Goal: Find contact information

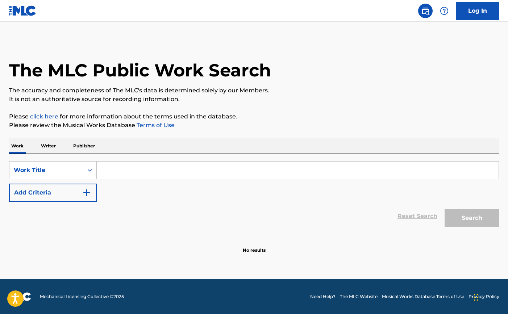
click at [156, 179] on div "SearchWithCriteriae49c95e4-685e-4161-8053-890cb59b20e3 Work Title Add Criteria" at bounding box center [254, 181] width 490 height 41
click at [156, 173] on input "Search Form" at bounding box center [298, 170] width 402 height 17
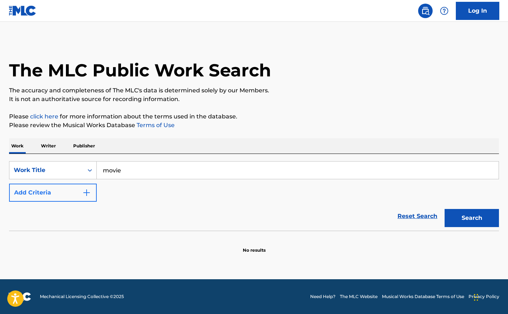
type input "movie"
click at [85, 196] on img "Search Form" at bounding box center [86, 192] width 9 height 9
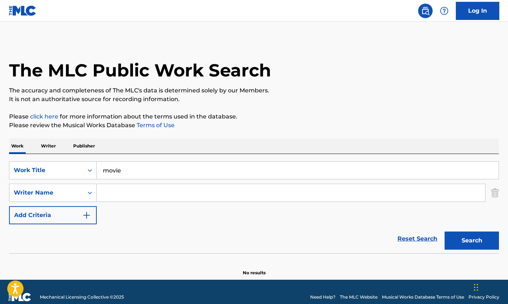
click at [165, 187] on input "Search Form" at bounding box center [291, 192] width 389 height 17
paste input "Da'mario"
click at [472, 241] on button "Search" at bounding box center [472, 241] width 54 height 18
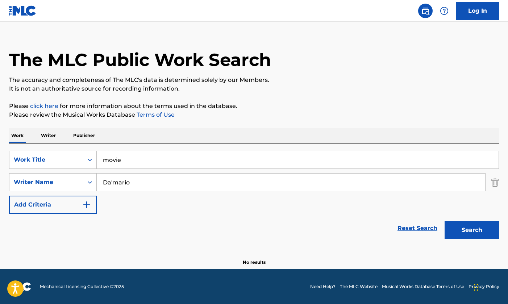
scroll to position [11, 0]
click at [113, 182] on input "Da'mario" at bounding box center [291, 182] width 389 height 17
type input "[PERSON_NAME]"
click at [472, 230] on button "Search" at bounding box center [472, 230] width 54 height 18
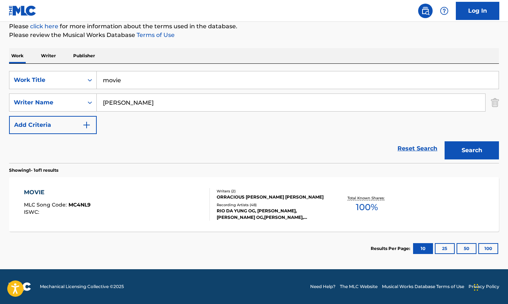
scroll to position [90, 0]
click at [198, 224] on div "MOVIE MLC Song Code : MC4NL9 ISWC : Writers ( 2 ) [PERSON_NAME] [PERSON_NAME] R…" at bounding box center [254, 204] width 490 height 54
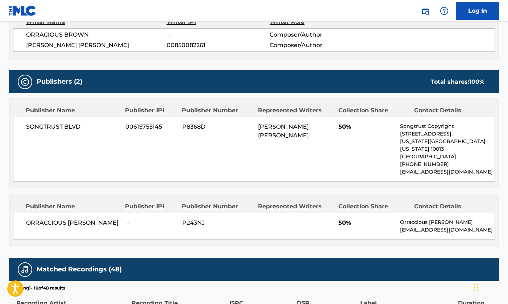
scroll to position [298, 0]
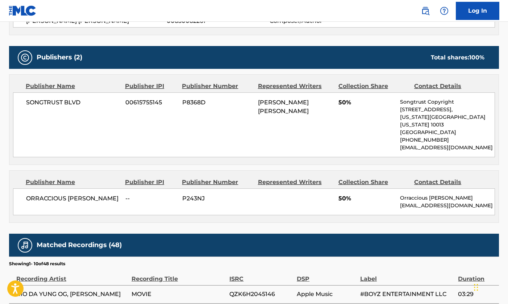
click at [415, 202] on p "[EMAIL_ADDRESS][DOMAIN_NAME]" at bounding box center [447, 206] width 95 height 8
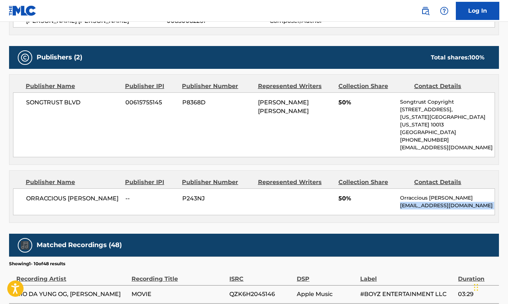
click at [415, 202] on p "[EMAIL_ADDRESS][DOMAIN_NAME]" at bounding box center [447, 206] width 95 height 8
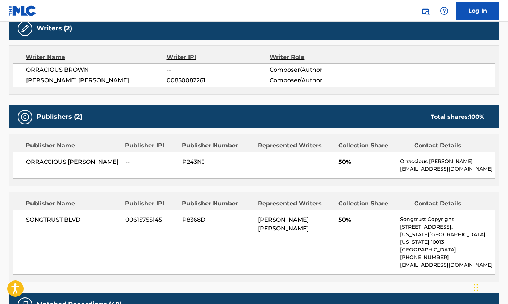
scroll to position [308, 0]
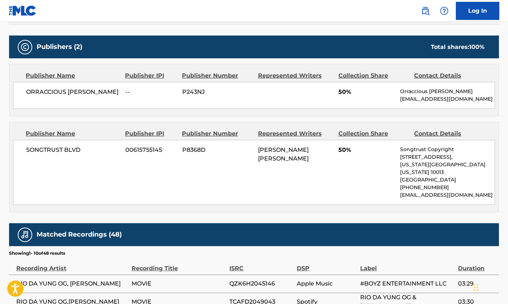
click at [419, 100] on p "[EMAIL_ADDRESS][DOMAIN_NAME]" at bounding box center [447, 99] width 95 height 8
click at [418, 100] on p "[EMAIL_ADDRESS][DOMAIN_NAME]" at bounding box center [447, 99] width 95 height 8
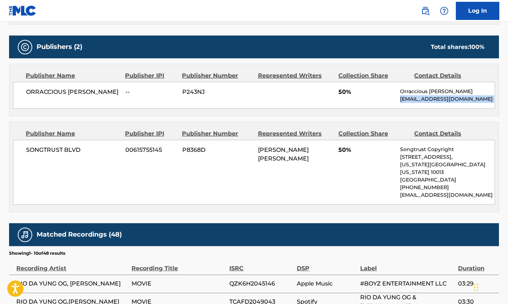
click at [418, 100] on p "[EMAIL_ADDRESS][DOMAIN_NAME]" at bounding box center [447, 99] width 95 height 8
click at [416, 100] on p "[EMAIL_ADDRESS][DOMAIN_NAME]" at bounding box center [447, 99] width 95 height 8
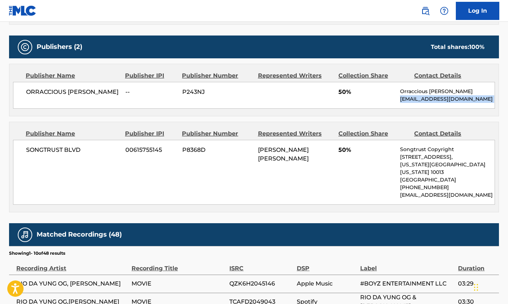
click at [496, 105] on div "Publisher Name Publisher IPI Publisher Number Represented Writers Collection Sh…" at bounding box center [253, 90] width 489 height 52
drag, startPoint x: 480, startPoint y: 98, endPoint x: 397, endPoint y: 101, distance: 82.7
click at [397, 101] on div "ORRACCIOUS TUCKER BROWN -- P243NJ 50% Orraccious Tucker Brown louieraybooking@g…" at bounding box center [254, 95] width 482 height 27
copy p "[EMAIL_ADDRESS][DOMAIN_NAME]"
click at [177, 1] on nav "Log In" at bounding box center [254, 11] width 508 height 22
